Goal: Transaction & Acquisition: Purchase product/service

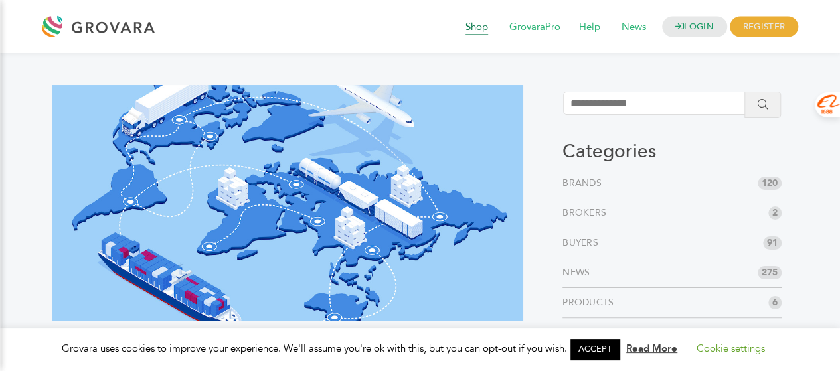
click at [473, 24] on span "Shop" at bounding box center [476, 27] width 41 height 25
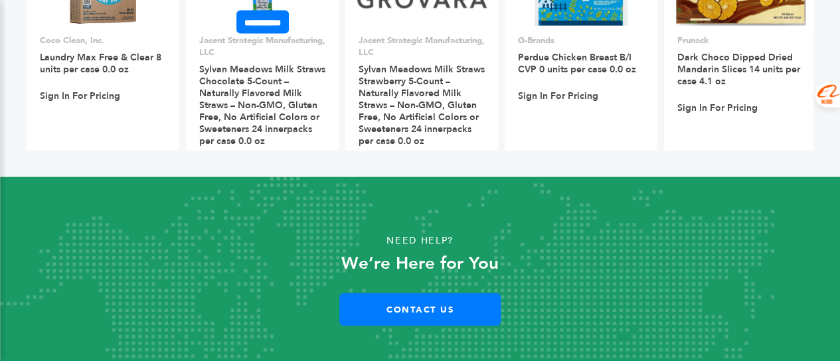
scroll to position [1450, 0]
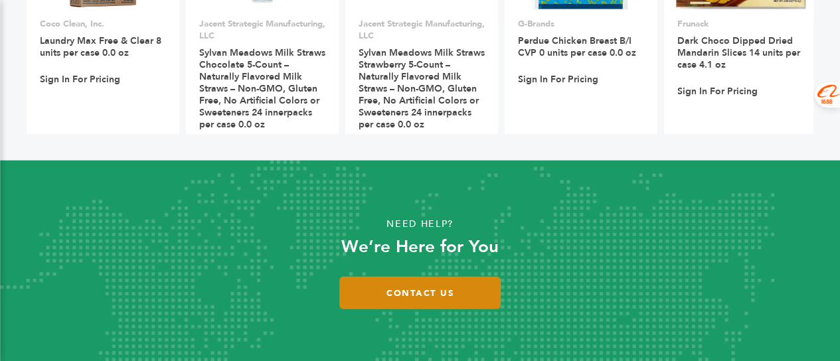
click at [442, 295] on link "Contact Us" at bounding box center [419, 293] width 161 height 33
click at [410, 293] on link "Contact Us" at bounding box center [419, 293] width 161 height 33
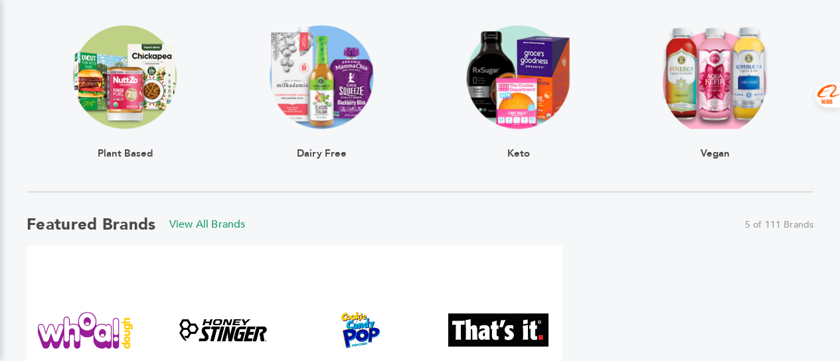
scroll to position [388, 0]
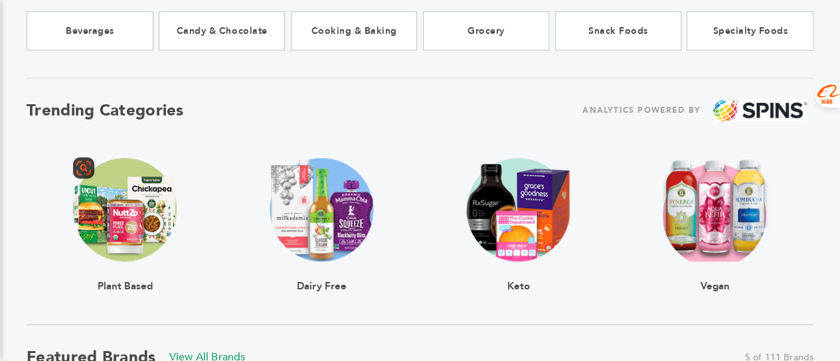
click at [116, 216] on img at bounding box center [125, 210] width 104 height 104
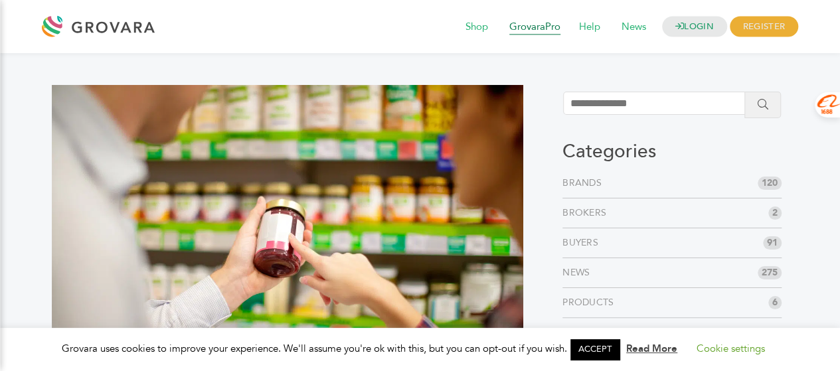
click at [530, 30] on span "GrovaraPro" at bounding box center [535, 27] width 70 height 25
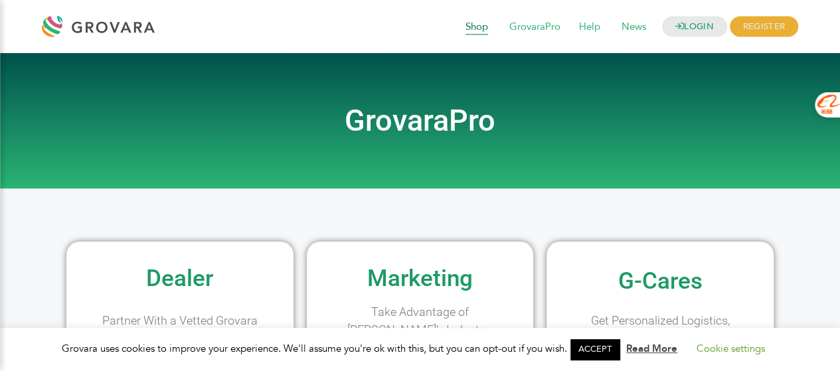
click at [466, 31] on span "Shop" at bounding box center [476, 27] width 41 height 25
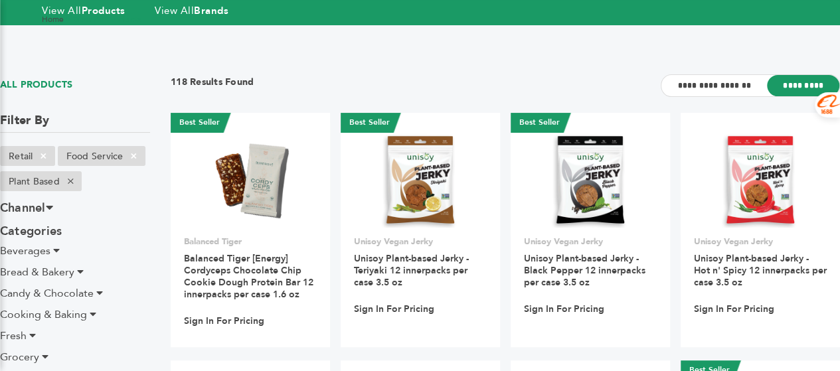
scroll to position [133, 0]
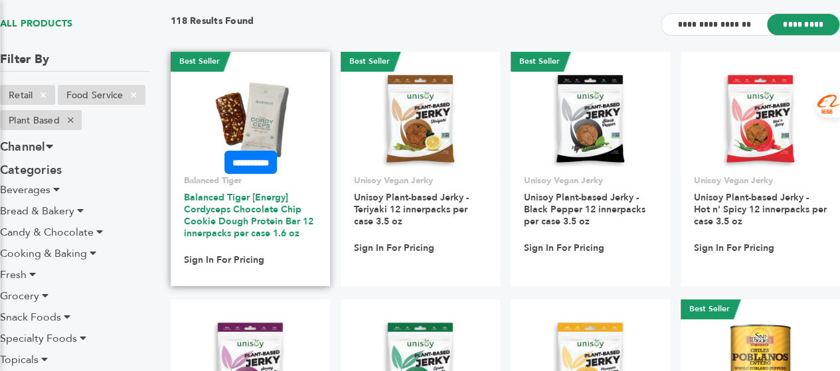
click at [254, 220] on link "Balanced Tiger [Energy] Cordyceps Chocolate Chip Cookie Dough Protein Bar 12 in…" at bounding box center [248, 215] width 129 height 48
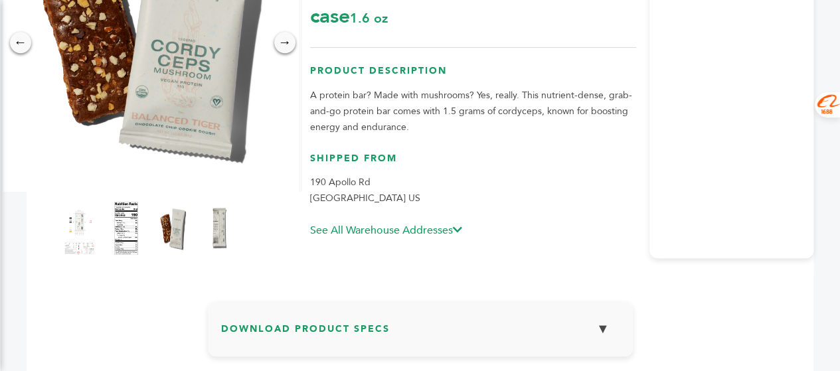
scroll to position [266, 0]
click at [462, 223] on link "See All Warehouse Addresses" at bounding box center [386, 229] width 152 height 15
click at [459, 228] on icon at bounding box center [457, 229] width 9 height 11
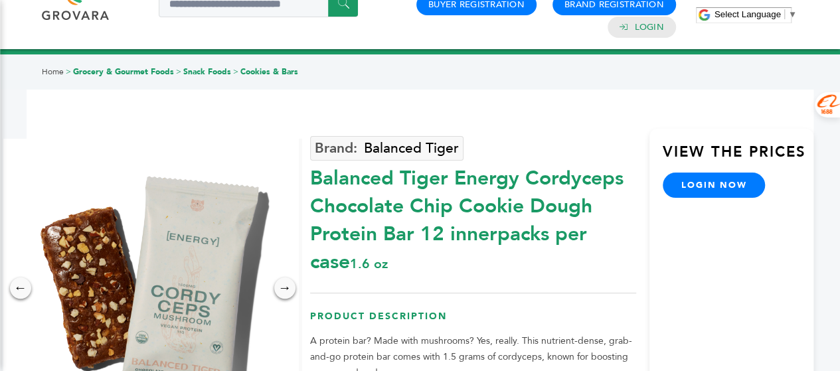
scroll to position [0, 0]
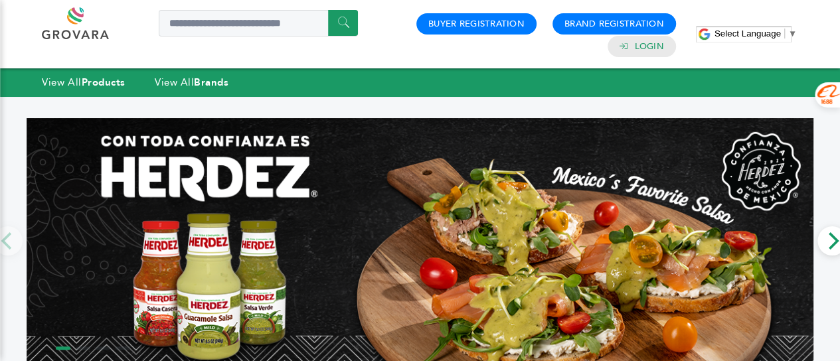
click at [84, 34] on link at bounding box center [90, 23] width 97 height 32
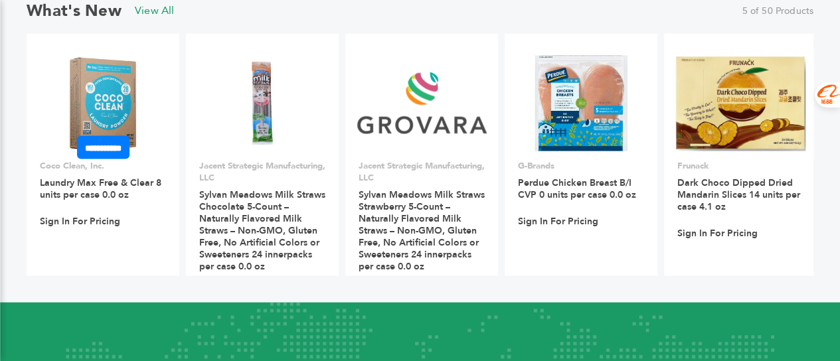
scroll to position [1261, 0]
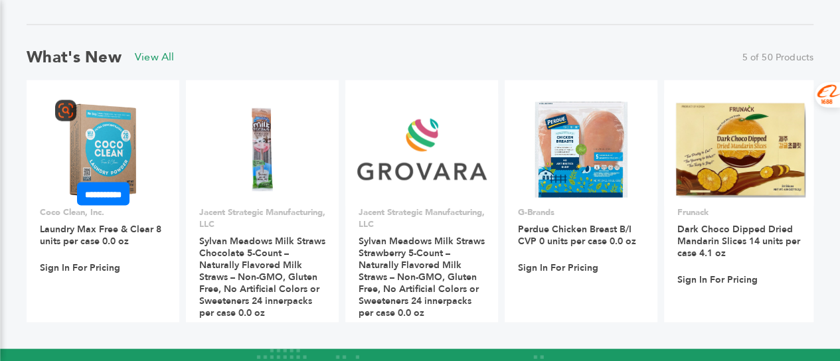
click at [92, 145] on img at bounding box center [103, 150] width 96 height 96
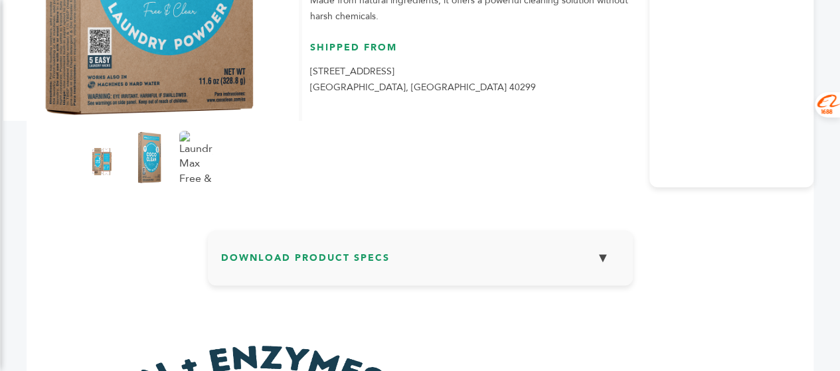
scroll to position [398, 0]
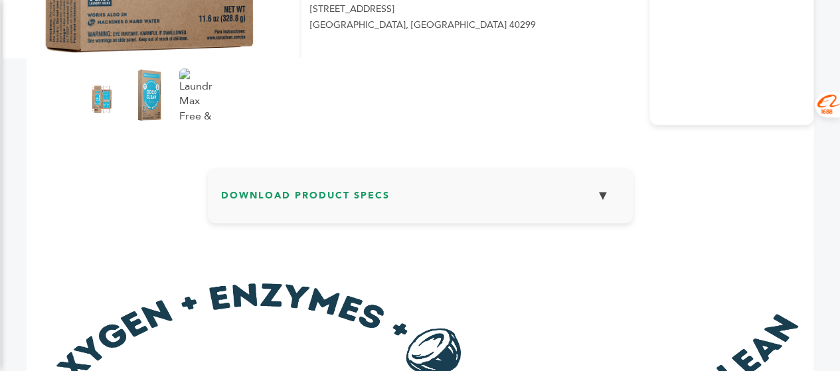
click at [606, 201] on button "▼" at bounding box center [602, 195] width 33 height 29
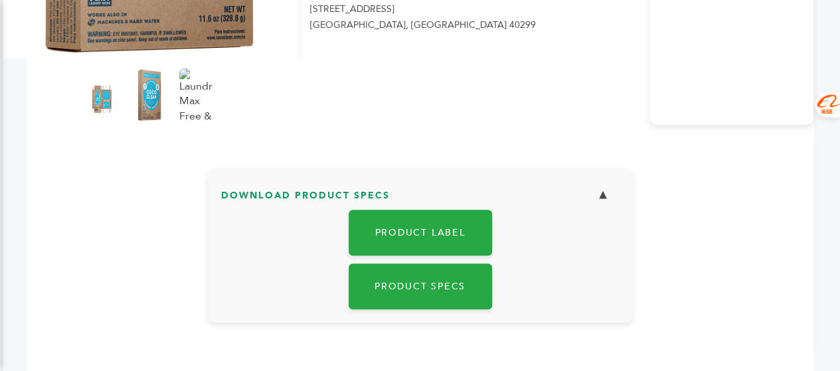
click at [606, 201] on button "▼" at bounding box center [602, 195] width 33 height 29
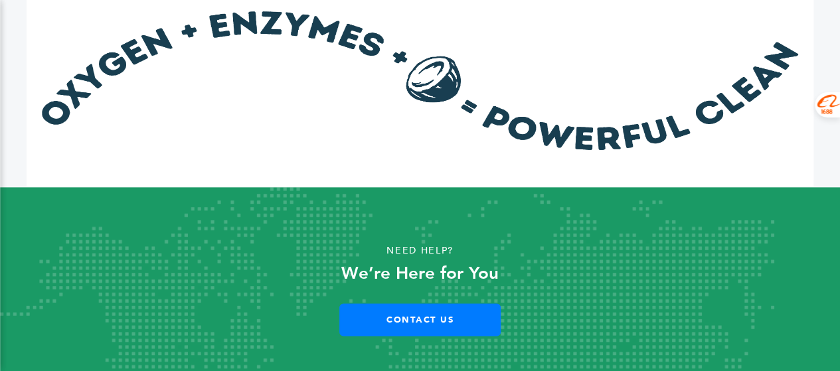
scroll to position [689, 0]
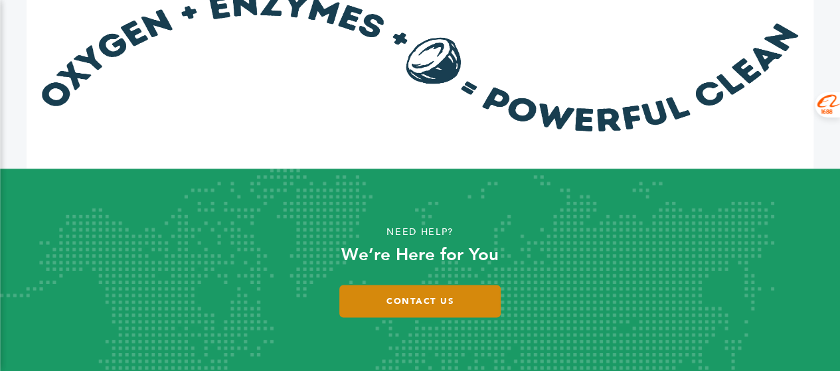
click at [436, 305] on link "Contact Us" at bounding box center [419, 301] width 161 height 33
click at [430, 301] on link "Contact Us" at bounding box center [419, 301] width 161 height 33
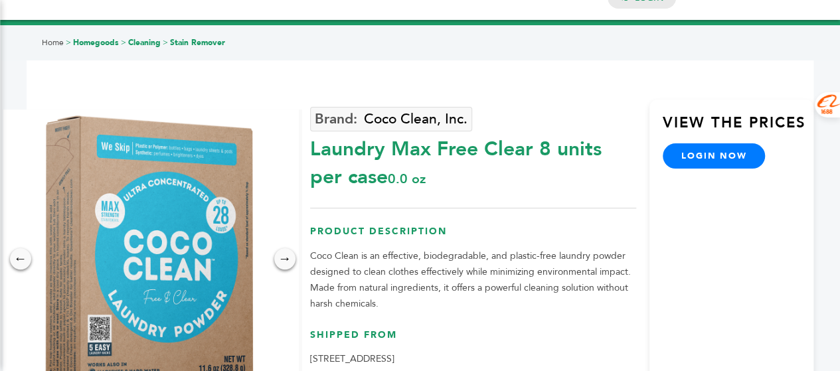
scroll to position [0, 0]
